Goal: Information Seeking & Learning: Learn about a topic

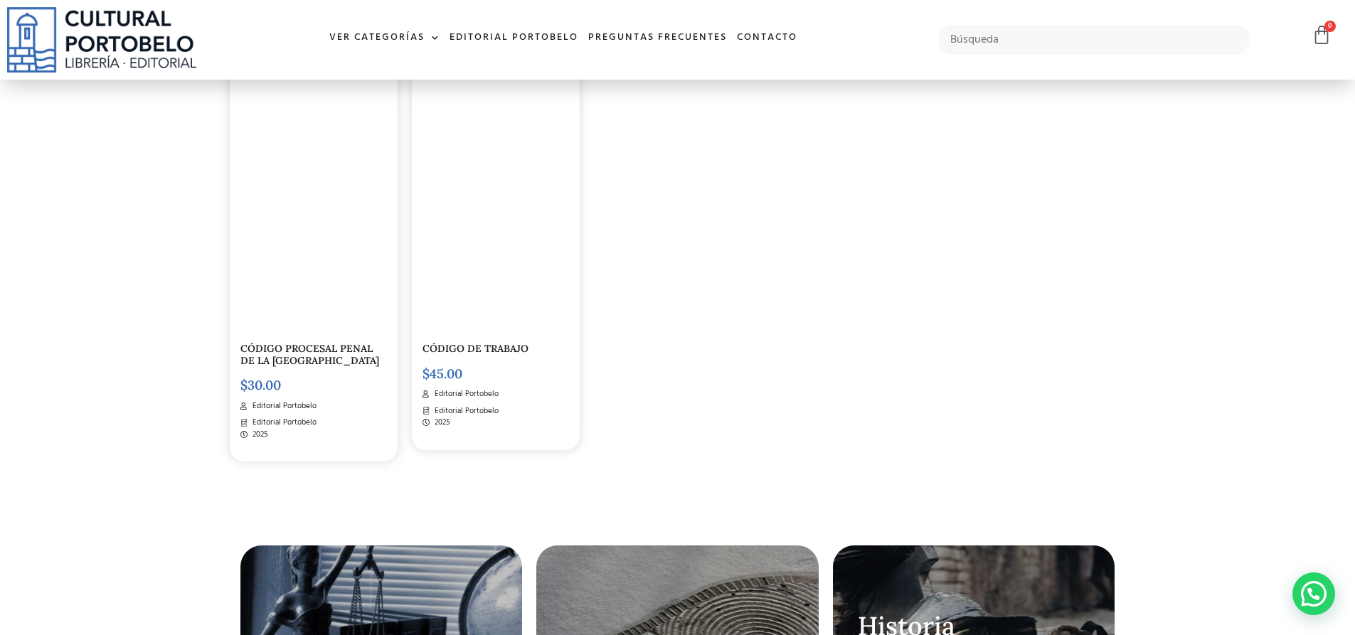
scroll to position [2630, 0]
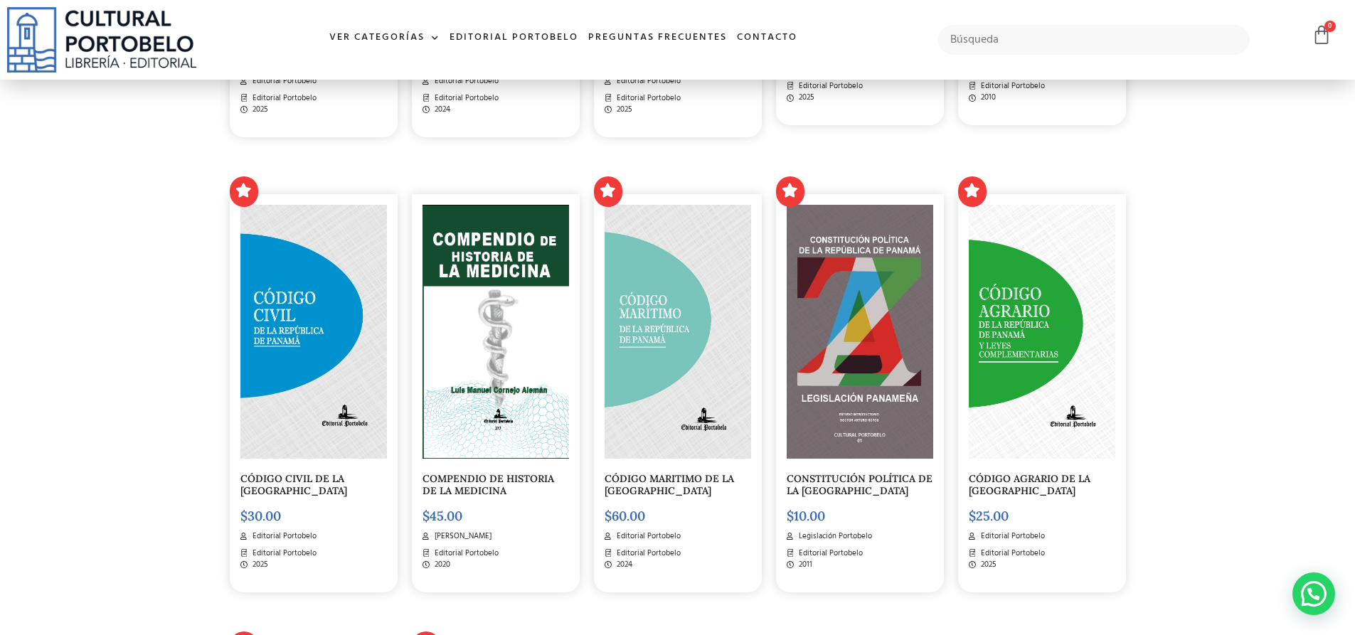
drag, startPoint x: 0, startPoint y: 0, endPoint x: 563, endPoint y: 253, distance: 617.4
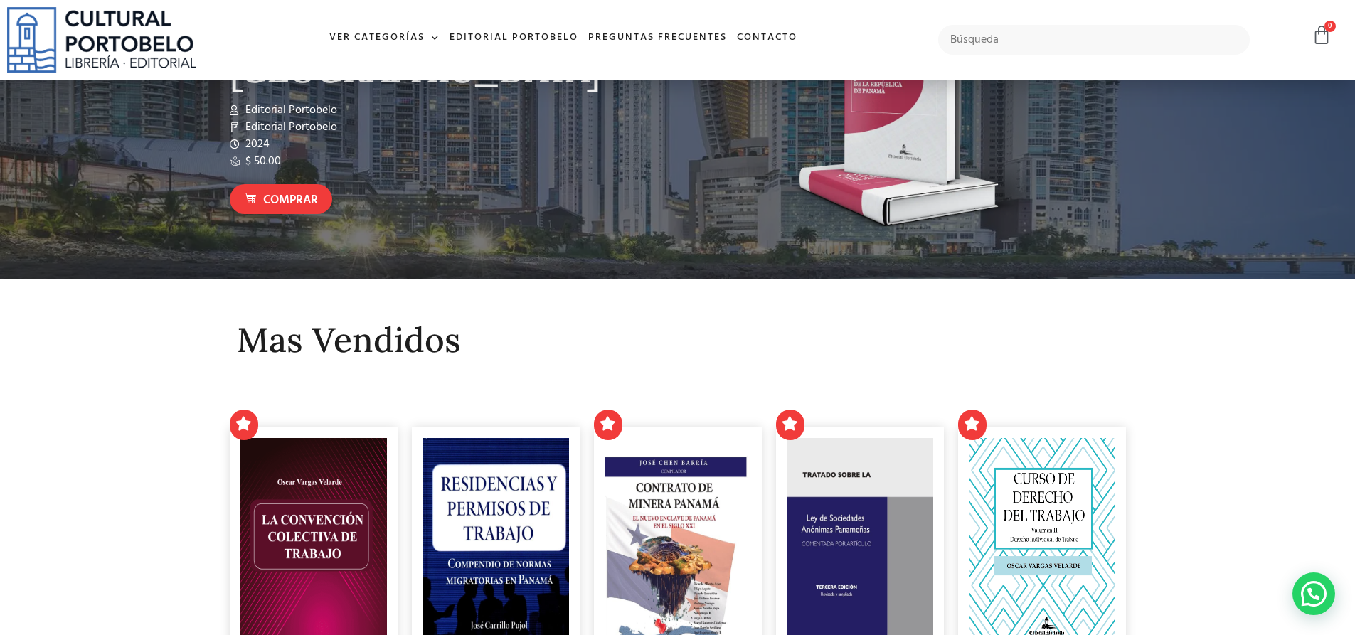
scroll to position [0, 0]
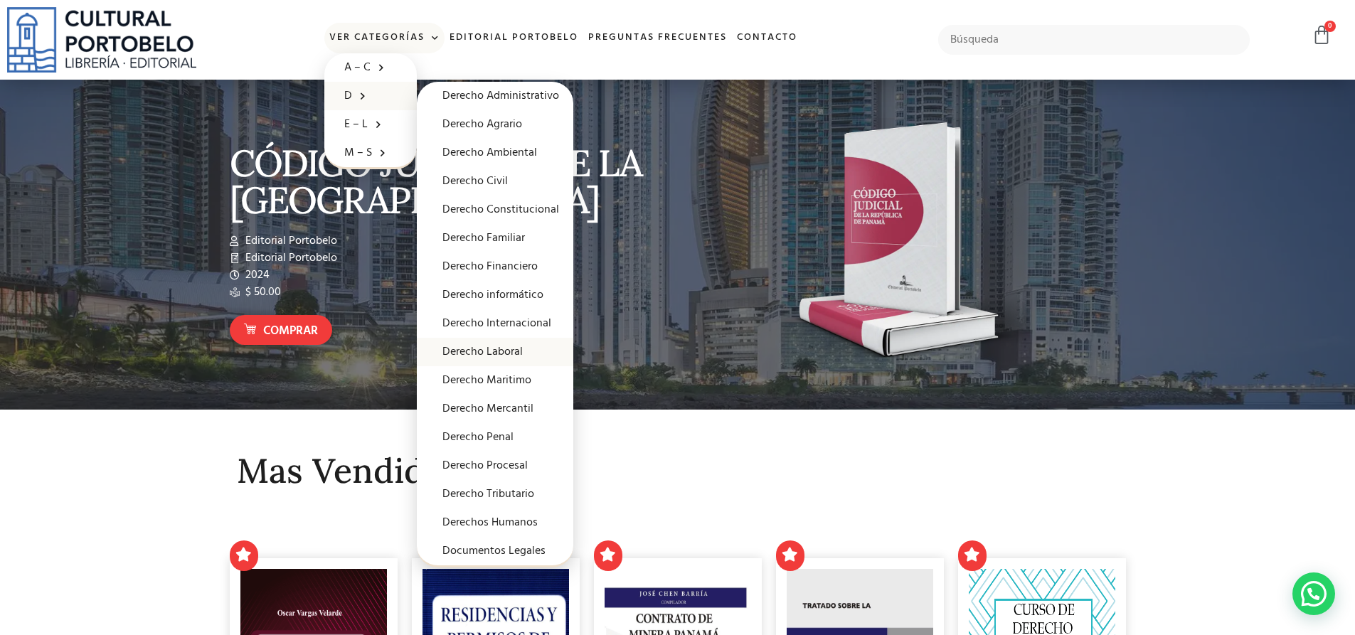
click at [489, 353] on link "Derecho Laboral" at bounding box center [495, 352] width 156 height 28
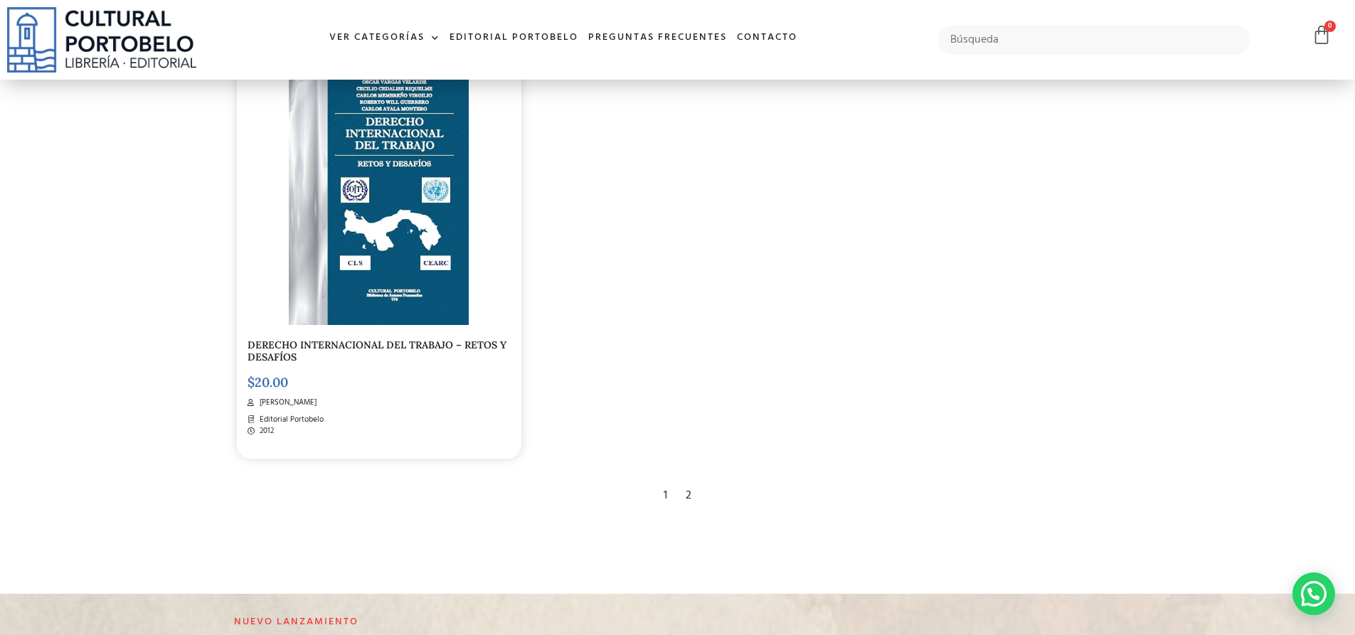
scroll to position [2772, 0]
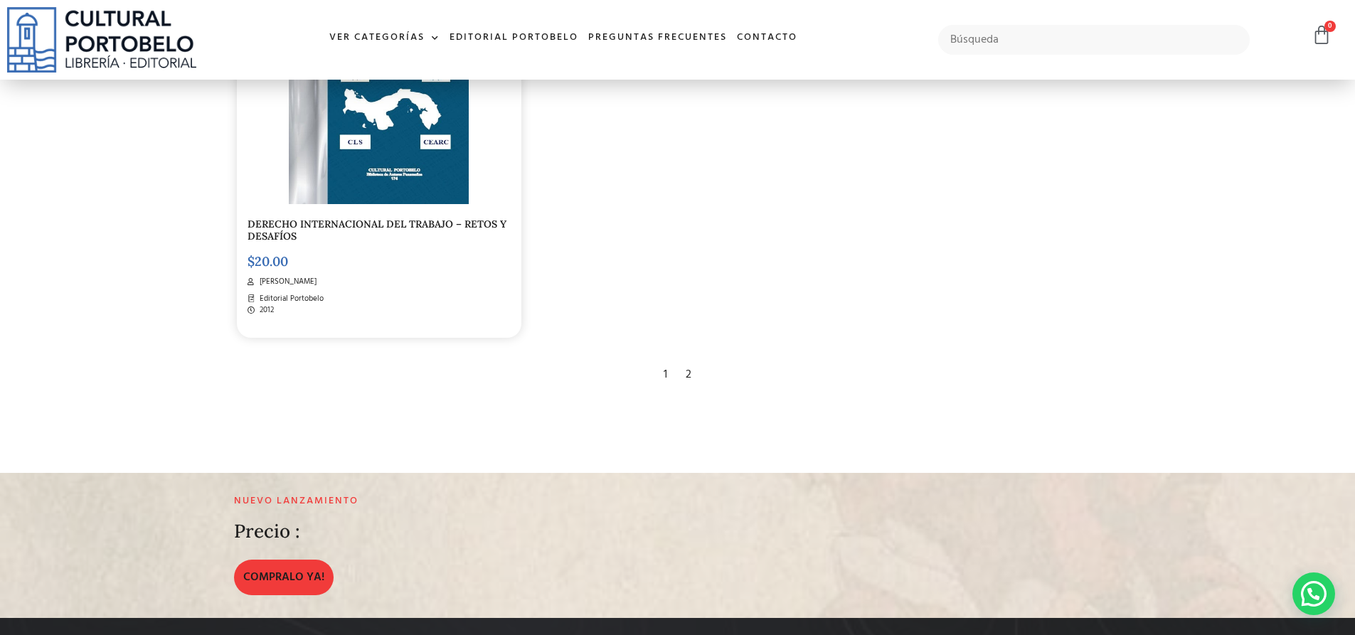
click at [688, 380] on div "2" at bounding box center [688, 374] width 20 height 31
click at [689, 374] on div "2" at bounding box center [688, 374] width 20 height 31
